Goal: Task Accomplishment & Management: Manage account settings

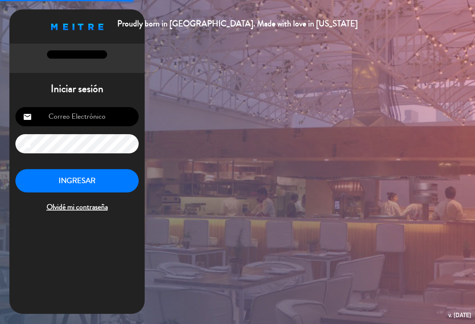
type input "[EMAIL_ADDRESS][DOMAIN_NAME]"
click at [75, 175] on button "INGRESAR" at bounding box center [76, 181] width 123 height 24
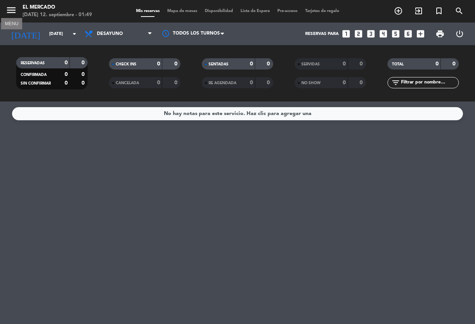
click at [13, 15] on icon "menu" at bounding box center [11, 10] width 11 height 11
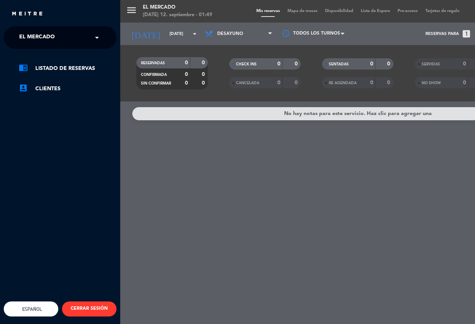
click at [33, 39] on span "El Mercado" at bounding box center [37, 38] width 36 height 16
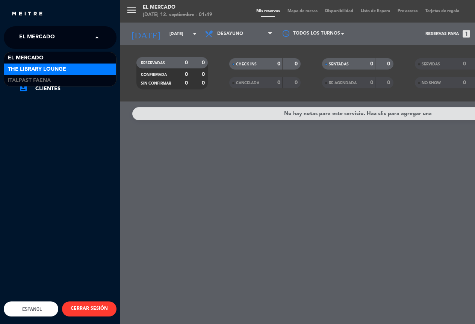
click at [43, 68] on span "The Library Lounge" at bounding box center [37, 69] width 58 height 9
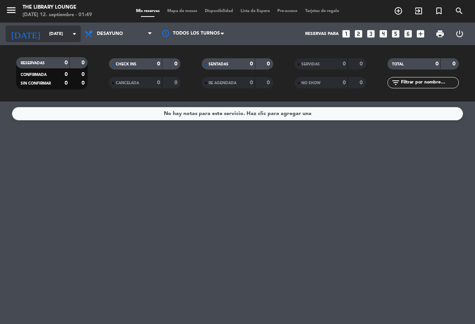
click at [61, 34] on input "[DATE]" at bounding box center [74, 33] width 59 height 13
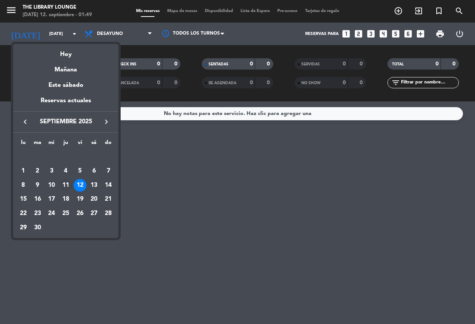
click at [68, 184] on div "11" at bounding box center [65, 185] width 13 height 13
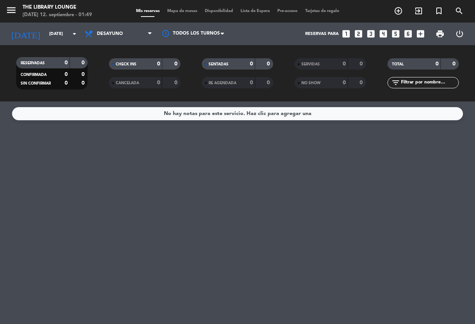
type input "[DEMOGRAPHIC_DATA][DATE]"
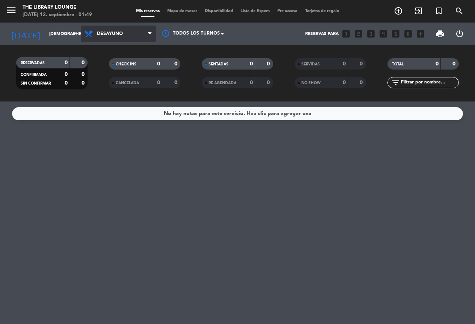
click at [109, 40] on span "Desayuno" at bounding box center [118, 34] width 75 height 17
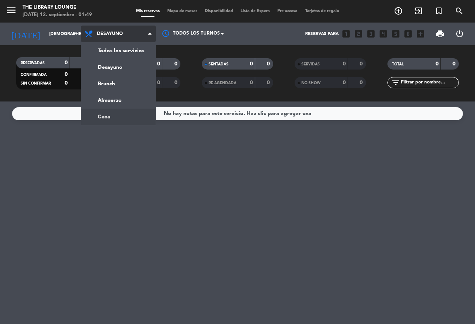
click at [112, 111] on ng-component "menu The Library Lounge [DATE] 12. septiembre - 01:49 Mis reservas Mapa de mesa…" at bounding box center [237, 162] width 475 height 324
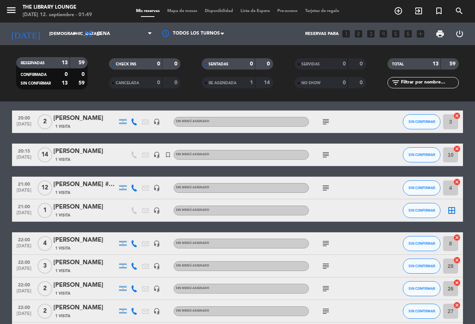
scroll to position [38, 0]
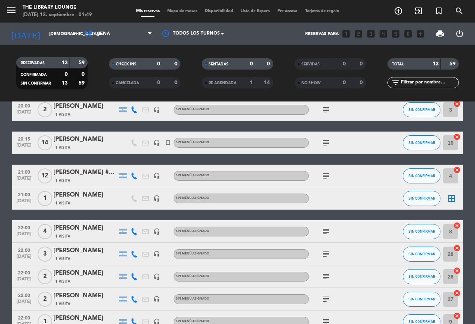
click at [89, 176] on div "[PERSON_NAME] #703" at bounding box center [85, 172] width 64 height 10
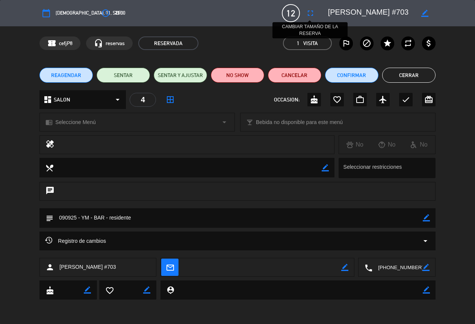
click at [314, 12] on icon "fullscreen" at bounding box center [310, 13] width 9 height 9
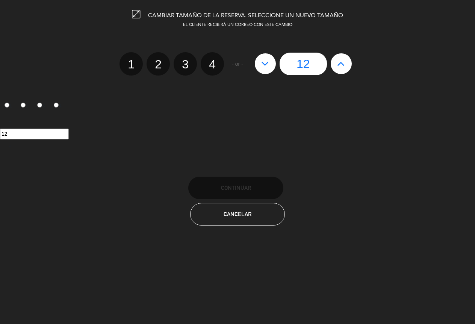
click at [259, 69] on button at bounding box center [265, 63] width 21 height 20
type input "11"
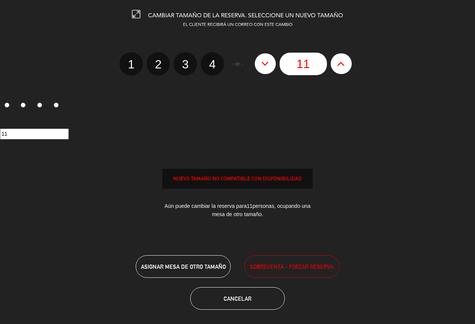
click at [263, 67] on icon at bounding box center [265, 63] width 8 height 12
type input "10"
click at [263, 67] on icon at bounding box center [265, 63] width 8 height 12
type input "9"
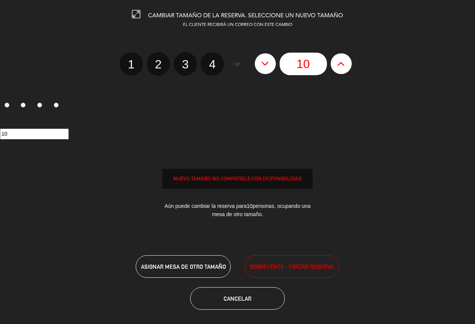
type input "9"
click at [263, 67] on icon at bounding box center [265, 63] width 8 height 12
type input "8"
click at [263, 67] on icon at bounding box center [265, 63] width 8 height 12
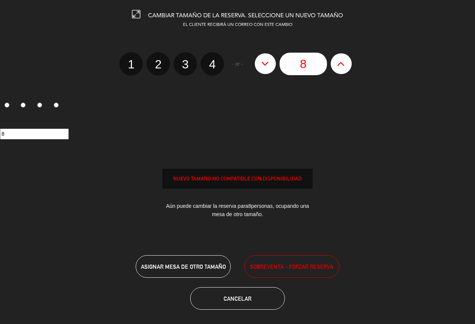
type input "7"
click at [263, 67] on icon at bounding box center [265, 63] width 8 height 12
type input "6"
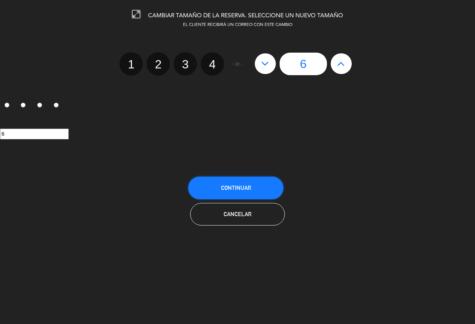
click at [265, 183] on button "Continuar" at bounding box center [235, 187] width 95 height 23
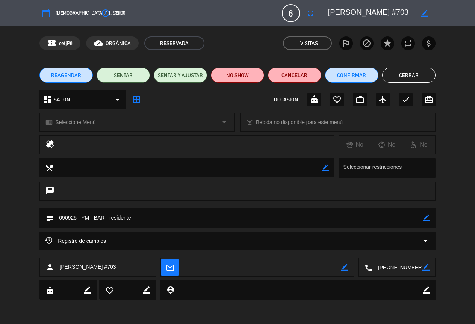
click at [402, 79] on button "Cerrar" at bounding box center [408, 75] width 53 height 15
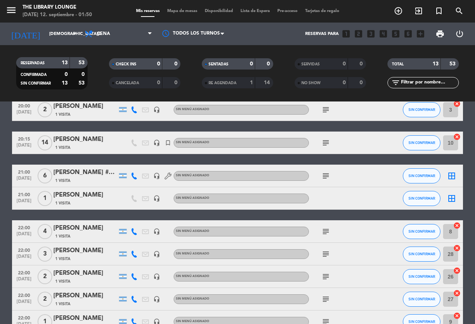
click at [98, 196] on div "[PERSON_NAME]" at bounding box center [85, 195] width 64 height 10
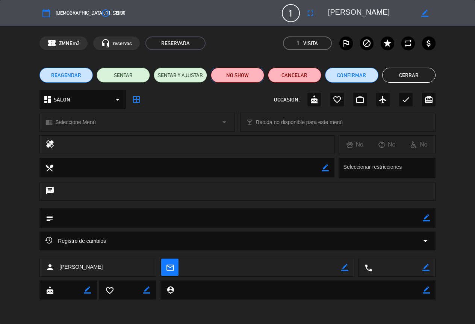
click at [253, 77] on button "NO SHOW" at bounding box center [237, 75] width 53 height 15
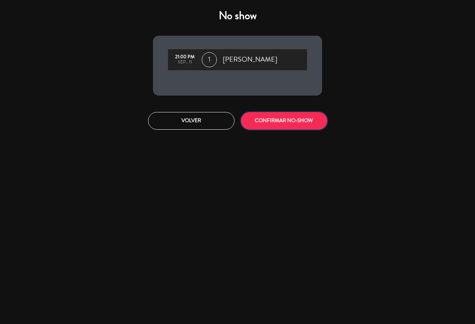
click at [257, 121] on button "CONFIRMAR NO-SHOW" at bounding box center [284, 121] width 86 height 18
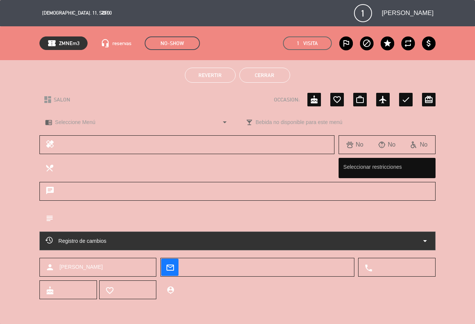
click at [276, 72] on button "Cerrar" at bounding box center [264, 75] width 51 height 15
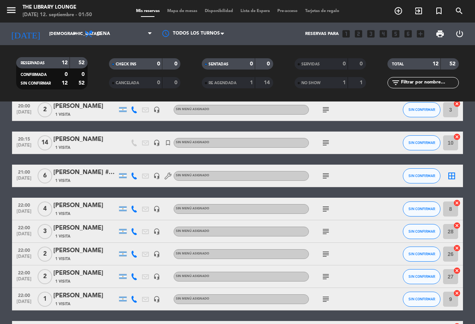
click at [84, 209] on div "[PERSON_NAME]" at bounding box center [85, 206] width 64 height 10
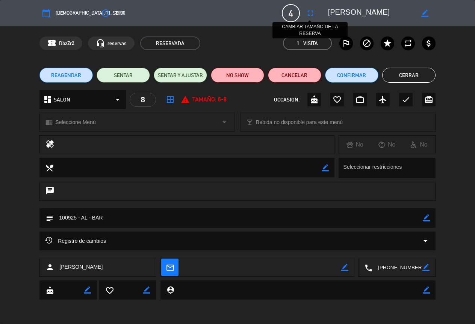
click at [305, 12] on button "fullscreen" at bounding box center [310, 13] width 14 height 14
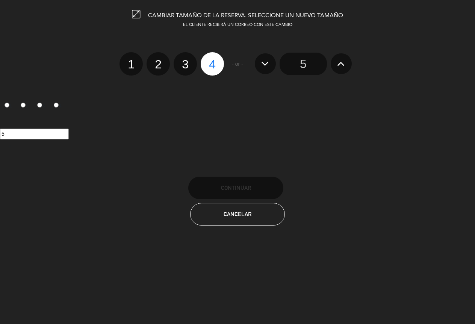
click at [185, 63] on label "3" at bounding box center [184, 63] width 23 height 23
click at [185, 60] on input "3" at bounding box center [184, 57] width 5 height 5
radio input "true"
radio input "false"
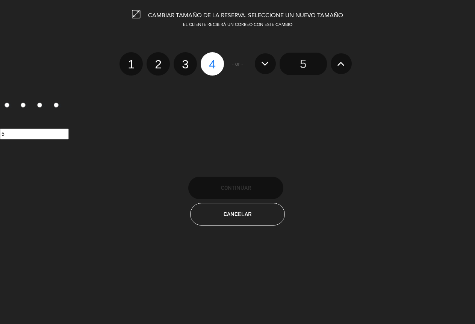
radio input "false"
radio input "true"
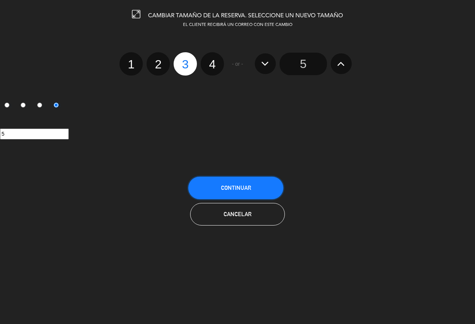
click at [244, 184] on span "Continuar" at bounding box center [236, 187] width 30 height 6
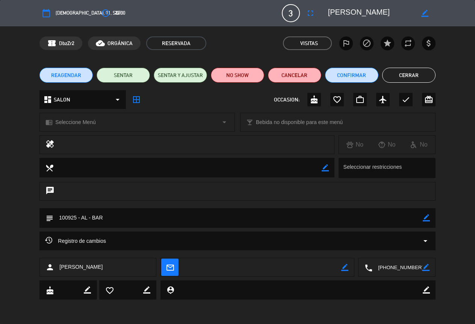
click at [395, 75] on button "Cerrar" at bounding box center [408, 75] width 53 height 15
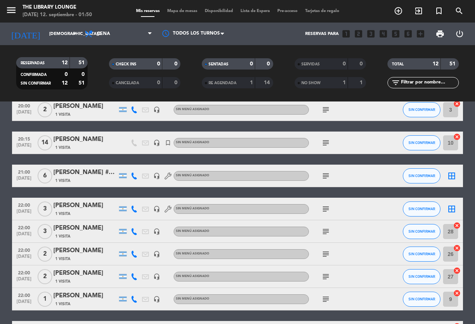
scroll to position [75, 0]
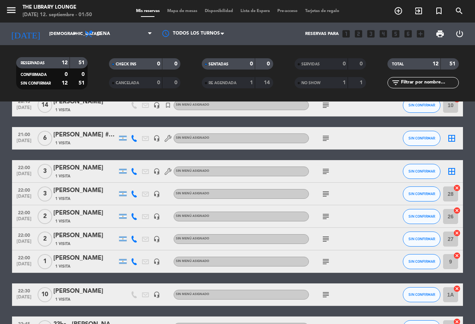
click at [85, 213] on div "[PERSON_NAME]" at bounding box center [85, 213] width 64 height 10
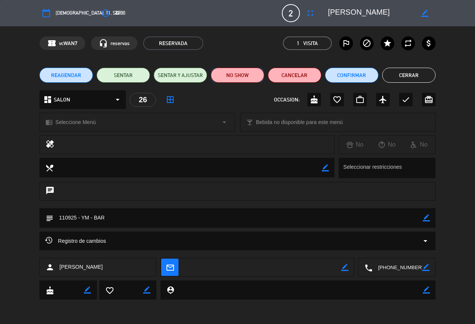
click at [259, 74] on button "NO SHOW" at bounding box center [237, 75] width 53 height 15
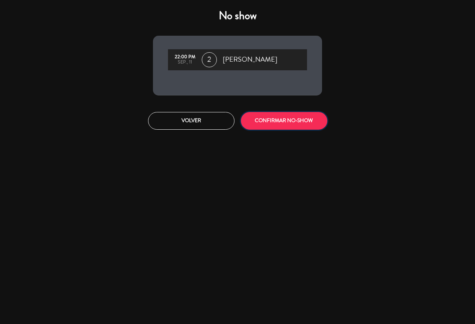
click at [269, 128] on button "CONFIRMAR NO-SHOW" at bounding box center [284, 121] width 86 height 18
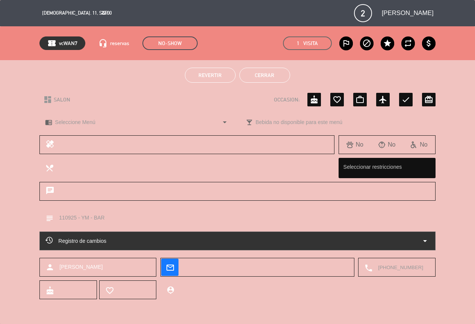
click at [270, 75] on button "Cerrar" at bounding box center [264, 75] width 51 height 15
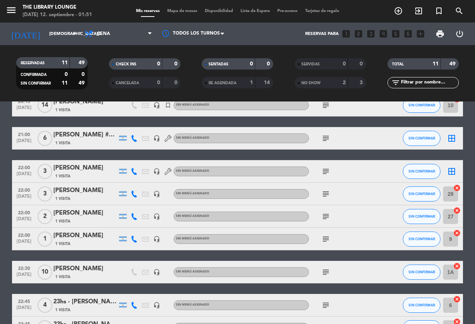
scroll to position [113, 0]
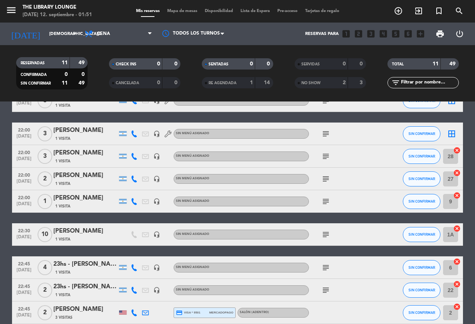
click at [95, 234] on div "[PERSON_NAME]" at bounding box center [85, 231] width 64 height 10
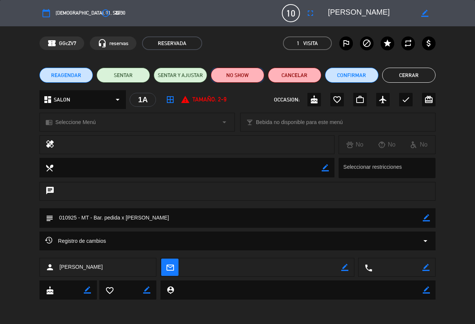
click at [229, 77] on button "NO SHOW" at bounding box center [237, 75] width 53 height 15
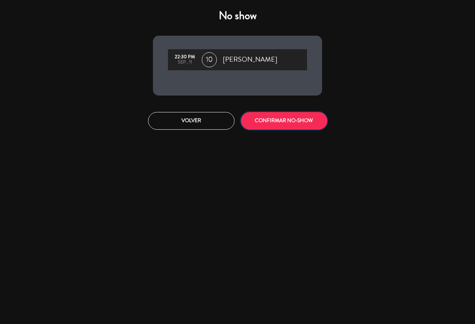
click at [258, 119] on button "CONFIRMAR NO-SHOW" at bounding box center [284, 121] width 86 height 18
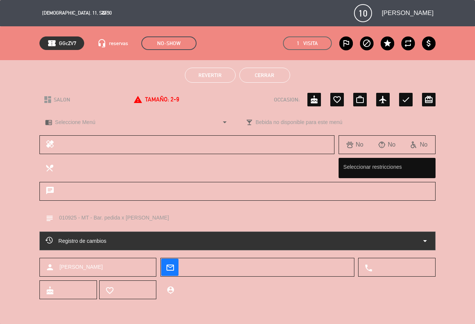
click at [267, 76] on button "Cerrar" at bounding box center [264, 75] width 51 height 15
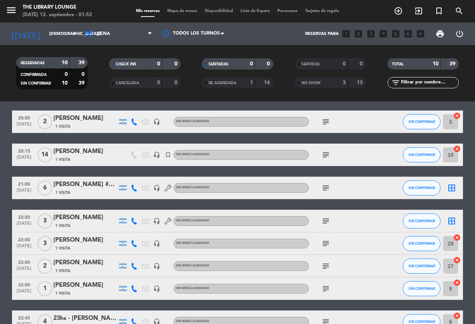
scroll to position [38, 0]
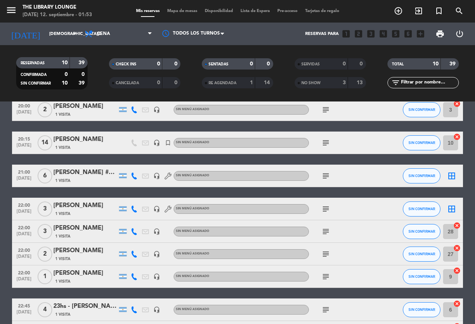
click at [77, 206] on div "[PERSON_NAME]" at bounding box center [85, 206] width 64 height 10
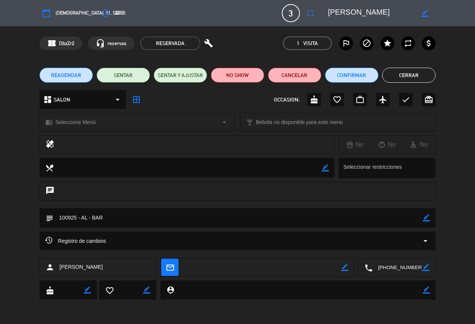
click at [389, 265] on textarea at bounding box center [397, 267] width 50 height 19
click at [409, 249] on span "content_paste" at bounding box center [411, 249] width 6 height 6
click at [419, 77] on button "Cerrar" at bounding box center [408, 75] width 53 height 15
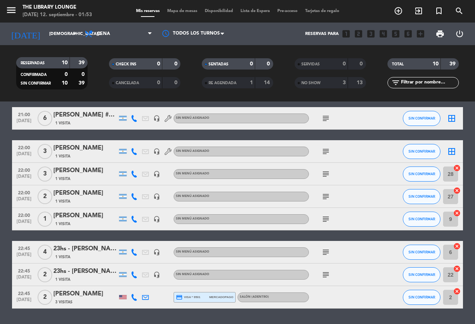
scroll to position [113, 0]
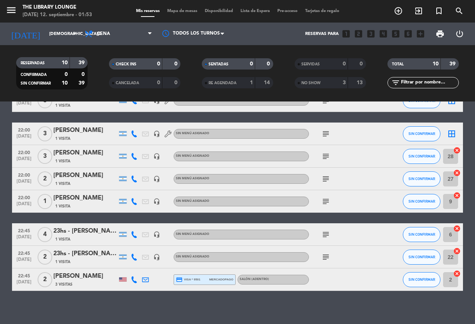
click at [91, 157] on div "[PERSON_NAME]" at bounding box center [85, 153] width 64 height 10
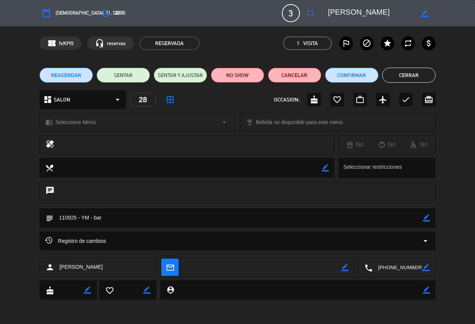
click at [410, 265] on textarea at bounding box center [397, 267] width 50 height 19
click at [410, 248] on span "content_paste" at bounding box center [411, 249] width 6 height 6
click at [409, 72] on button "Cerrar" at bounding box center [408, 75] width 53 height 15
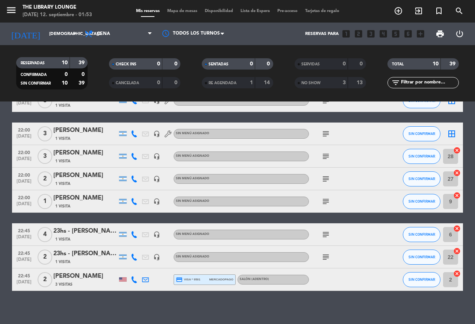
click at [84, 178] on div "[PERSON_NAME]" at bounding box center [85, 175] width 64 height 10
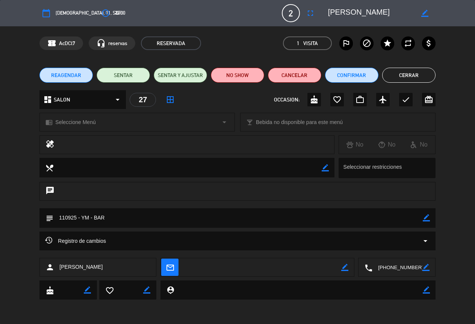
click at [394, 268] on textarea at bounding box center [397, 267] width 50 height 19
click at [412, 247] on span "content_paste" at bounding box center [411, 249] width 6 height 6
click at [424, 72] on button "Cerrar" at bounding box center [408, 75] width 53 height 15
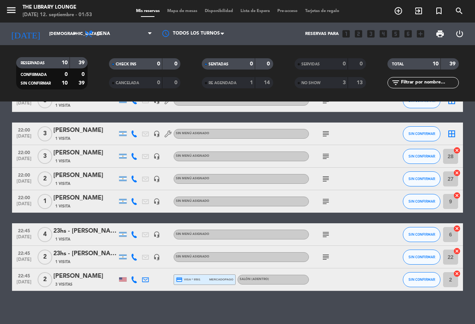
drag, startPoint x: 91, startPoint y: 235, endPoint x: 54, endPoint y: 249, distance: 39.8
click at [60, 247] on div "20:00 [DATE] 2 [PERSON_NAME] 1 Visita headset_mic Sin menú asignado subject SIN…" at bounding box center [237, 156] width 451 height 267
click at [89, 233] on div "23hs - [PERSON_NAME][DATE]" at bounding box center [85, 231] width 64 height 10
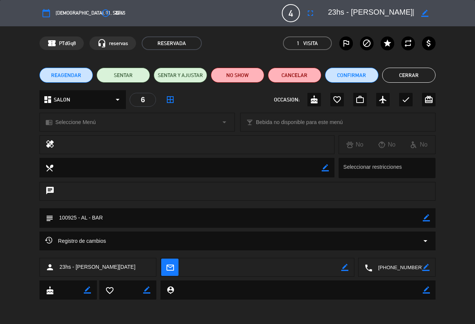
click at [395, 265] on textarea at bounding box center [397, 267] width 50 height 19
click at [413, 247] on span "content_paste" at bounding box center [411, 249] width 6 height 6
click at [398, 75] on button "Cerrar" at bounding box center [408, 75] width 53 height 15
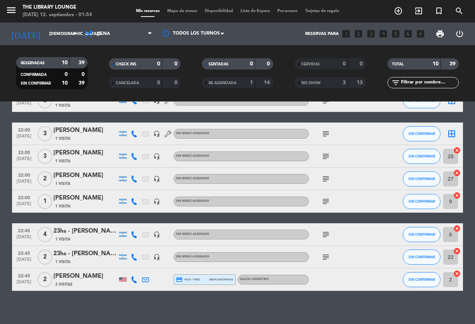
click at [86, 279] on div "[PERSON_NAME]" at bounding box center [85, 276] width 64 height 10
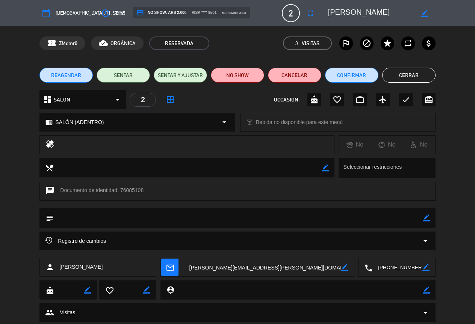
click at [382, 267] on textarea at bounding box center [397, 267] width 50 height 19
click at [407, 249] on button "Click para copiar content_paste" at bounding box center [391, 249] width 47 height 8
click at [415, 80] on button "Cerrar" at bounding box center [408, 75] width 53 height 15
